Goal: Information Seeking & Learning: Understand process/instructions

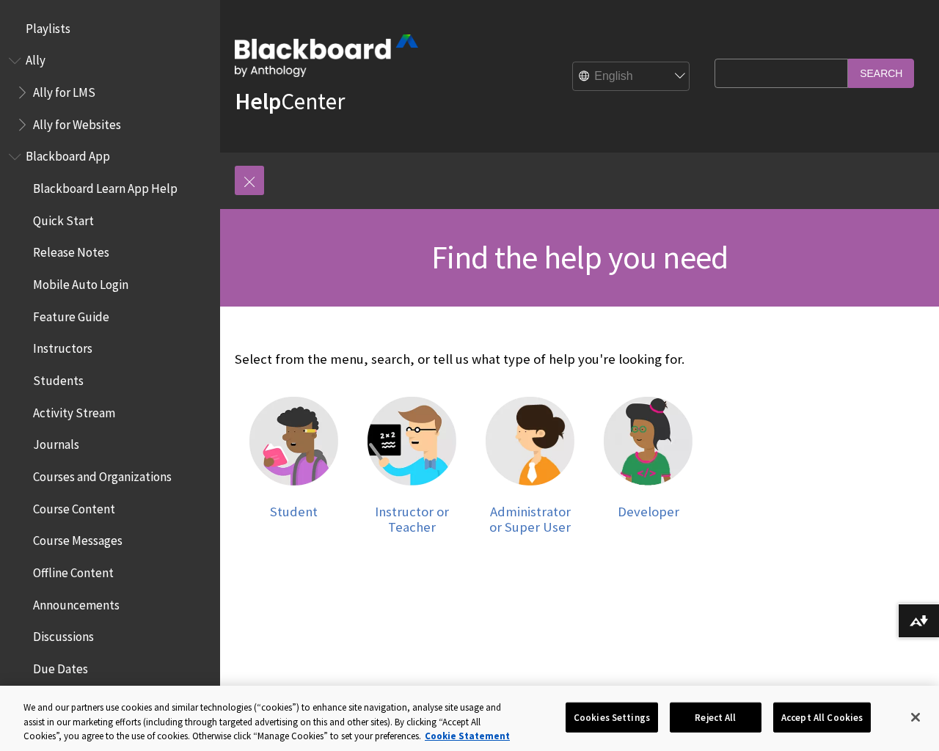
click at [777, 70] on input "Search Query" at bounding box center [782, 73] width 134 height 29
type input "Math Editor"
click at [881, 72] on input "Search" at bounding box center [881, 73] width 66 height 29
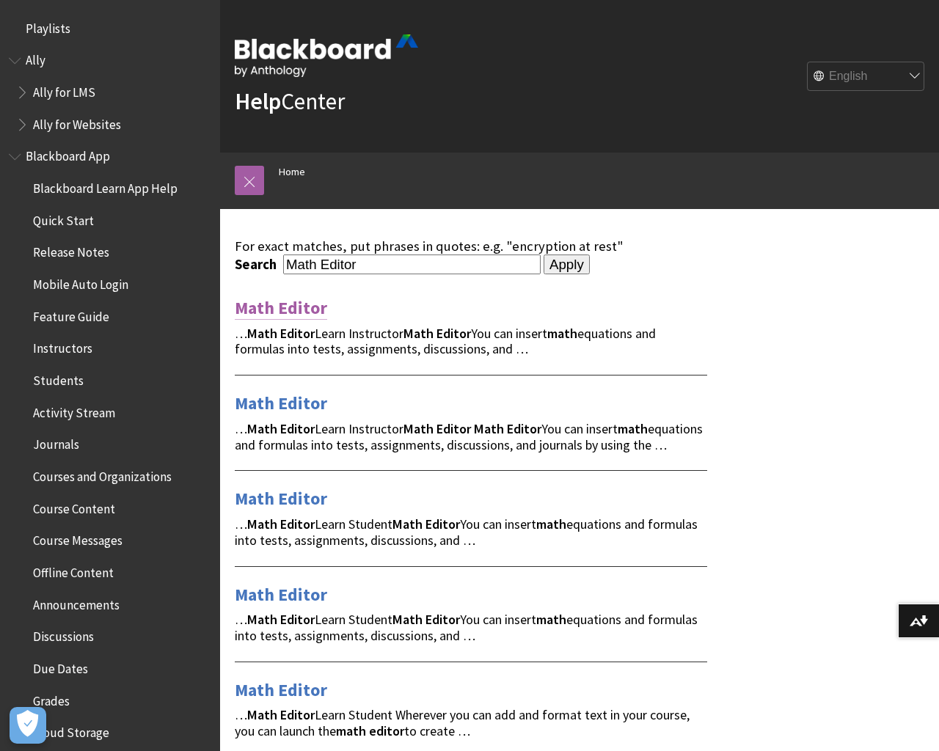
click at [285, 306] on link "Math Editor" at bounding box center [281, 307] width 92 height 23
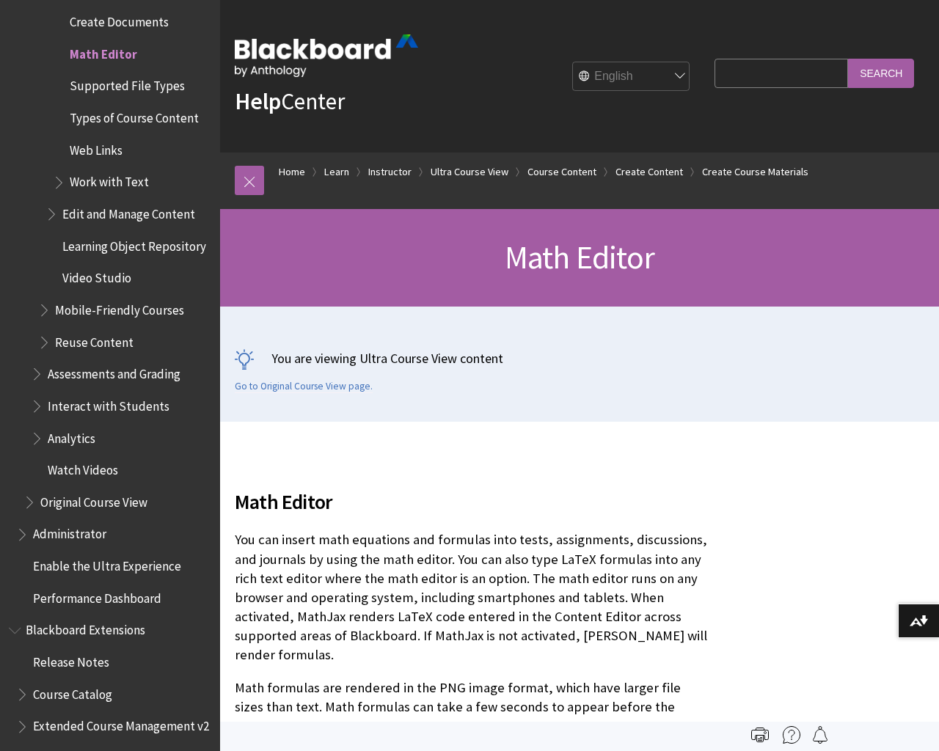
scroll to position [563, 0]
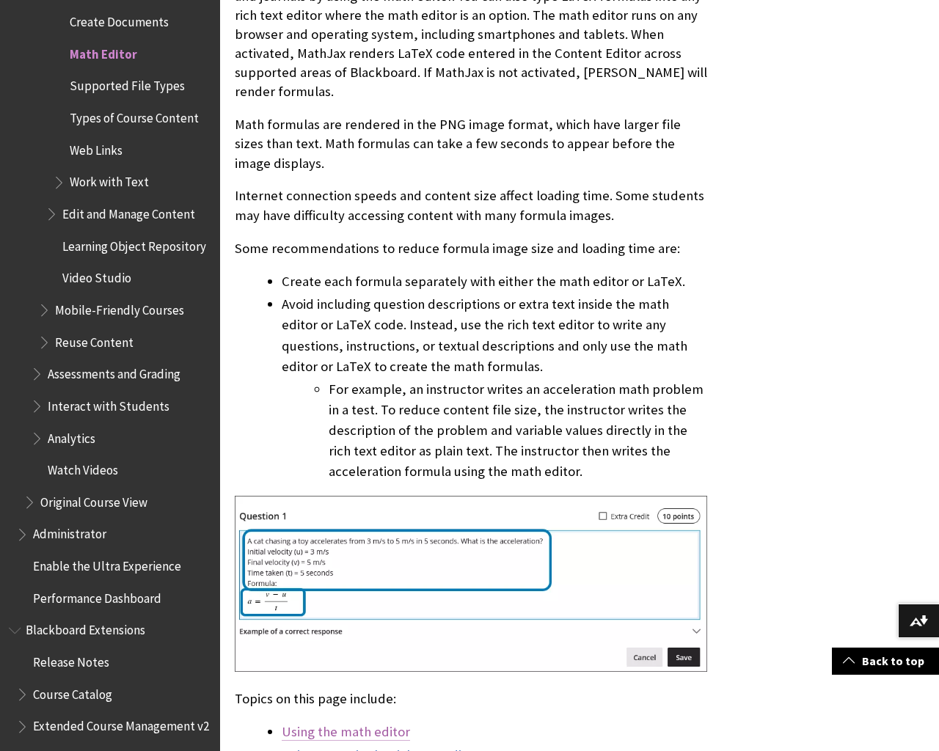
click at [362, 728] on link "Using the math editor" at bounding box center [346, 732] width 128 height 18
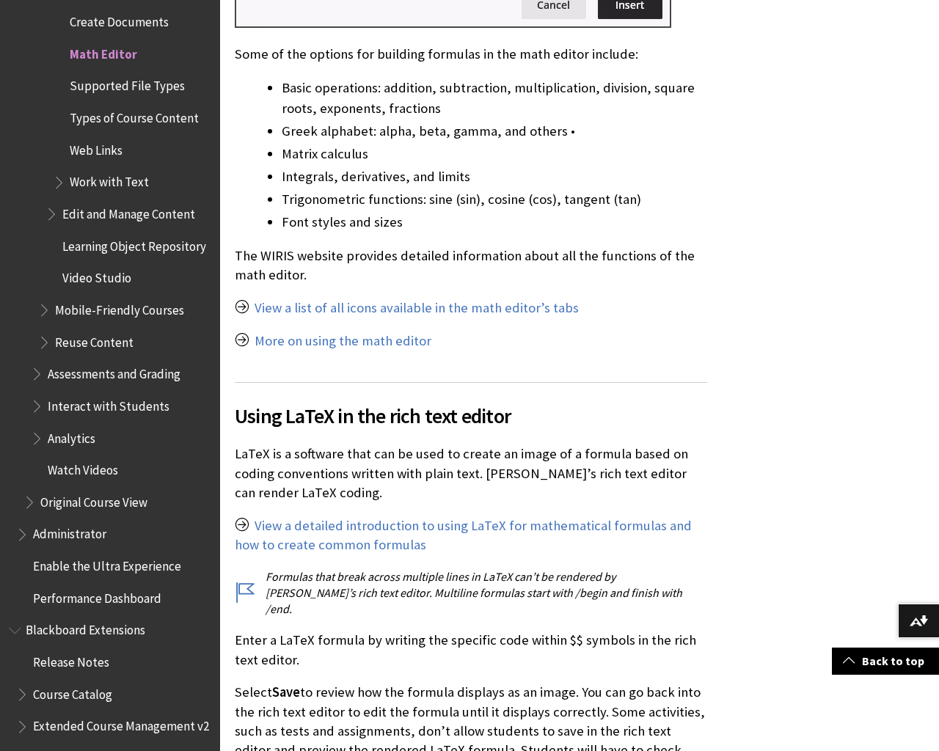
scroll to position [3096, 0]
